Goal: Entertainment & Leisure: Browse casually

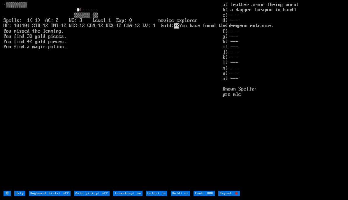
click at [84, 195] on off "Auto-pickup: off" at bounding box center [92, 193] width 36 height 5
type off "Auto-pickup: on"
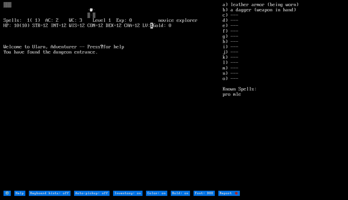
click at [84, 195] on off "Auto-pickup: off" at bounding box center [92, 193] width 36 height 5
type off "Auto-pickup: on"
